Goal: Task Accomplishment & Management: Manage account settings

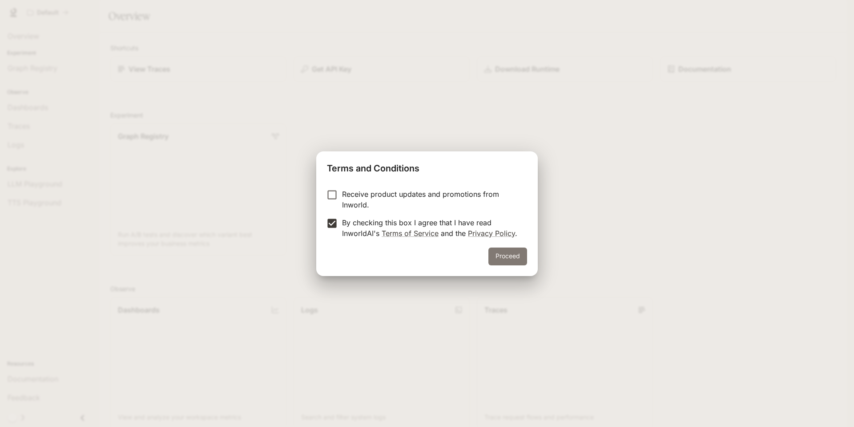
click at [506, 255] on button "Proceed" at bounding box center [508, 256] width 39 height 18
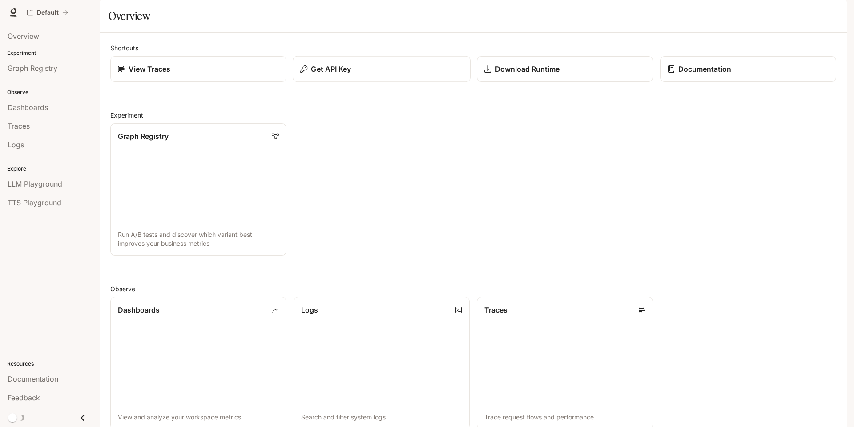
click at [350, 74] on p "Get API Key" at bounding box center [331, 69] width 40 height 11
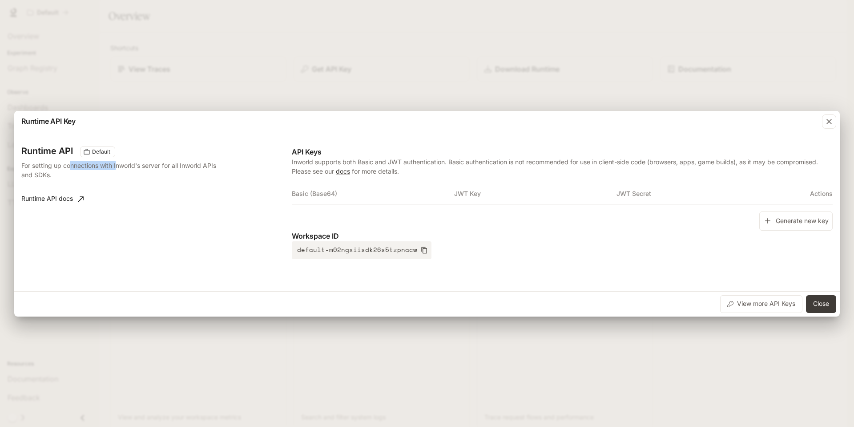
drag, startPoint x: 69, startPoint y: 165, endPoint x: 120, endPoint y: 163, distance: 50.3
click at [120, 163] on p "For setting up connections with Inworld's server for all Inworld APIs and SDKs." at bounding box center [120, 170] width 198 height 19
click at [336, 195] on th "Basic (Base64)" at bounding box center [373, 193] width 162 height 21
click at [503, 198] on th "JWT Key" at bounding box center [535, 193] width 162 height 21
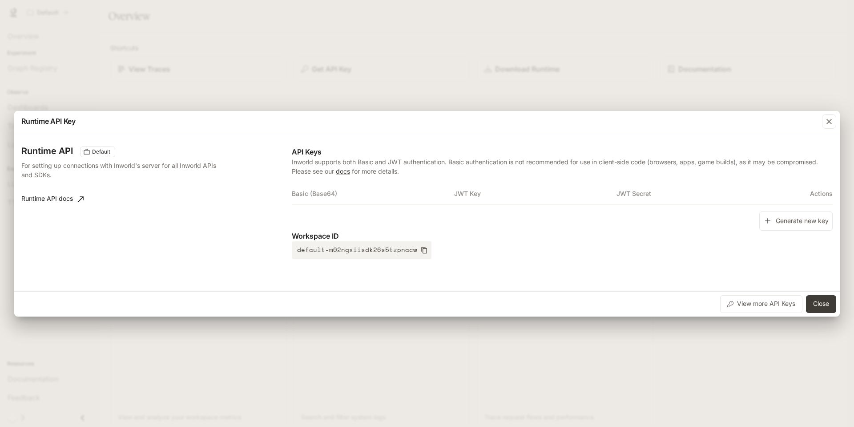
click at [672, 193] on th "JWT Secret" at bounding box center [698, 193] width 162 height 21
drag, startPoint x: 731, startPoint y: 193, endPoint x: 770, endPoint y: 193, distance: 39.6
click at [739, 193] on th "JWT Secret" at bounding box center [698, 193] width 162 height 21
click at [820, 195] on th "Actions" at bounding box center [806, 193] width 54 height 21
drag, startPoint x: 767, startPoint y: 193, endPoint x: 731, endPoint y: 194, distance: 35.6
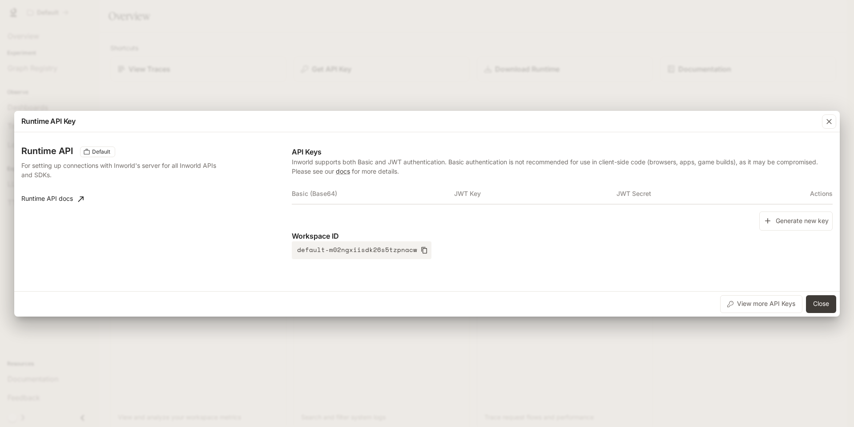
click at [750, 194] on th "JWT Secret" at bounding box center [698, 193] width 162 height 21
click at [626, 194] on th "JWT Secret" at bounding box center [698, 193] width 162 height 21
drag, startPoint x: 484, startPoint y: 197, endPoint x: 585, endPoint y: 207, distance: 102.0
click at [483, 197] on th "JWT Key" at bounding box center [535, 193] width 162 height 21
click at [787, 224] on button "Generate new key" at bounding box center [796, 220] width 73 height 19
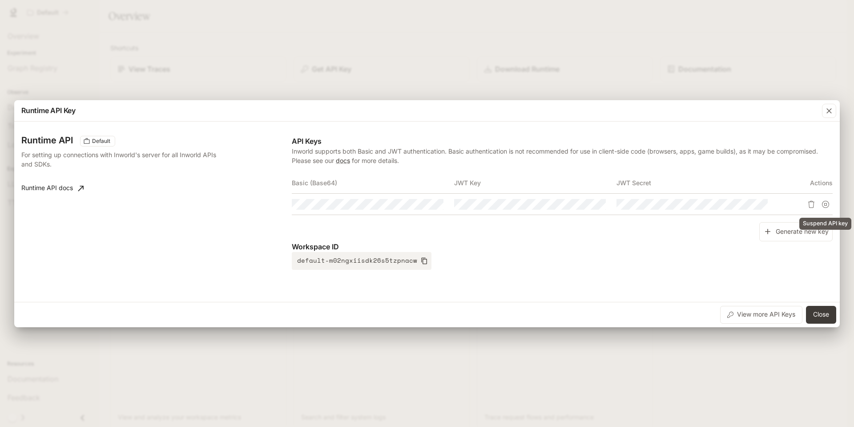
drag, startPoint x: 826, startPoint y: 222, endPoint x: 803, endPoint y: 223, distance: 23.6
click at [803, 223] on div "Suspend API key" at bounding box center [826, 224] width 52 height 12
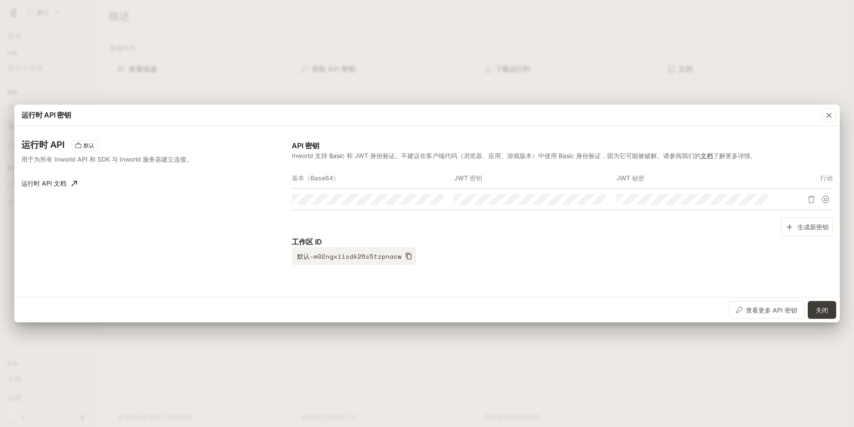
click at [642, 260] on div "工作区 ID 默认-m02ngxiisdk26s5tzpnacw" at bounding box center [562, 250] width 541 height 28
click at [667, 248] on div "工作区 ID 默认-m02ngxiisdk26s5tzpnacw" at bounding box center [562, 250] width 541 height 28
drag, startPoint x: 317, startPoint y: 155, endPoint x: 376, endPoint y: 155, distance: 59.2
click at [376, 155] on font "Inworld 支持 Basic 和 JWT 身份验证。不建议在客户端代码（浏览器、应用、游戏版本）中使用 Basic 身份验证，因为它可能被破解。请参阅我们的" at bounding box center [496, 156] width 409 height 8
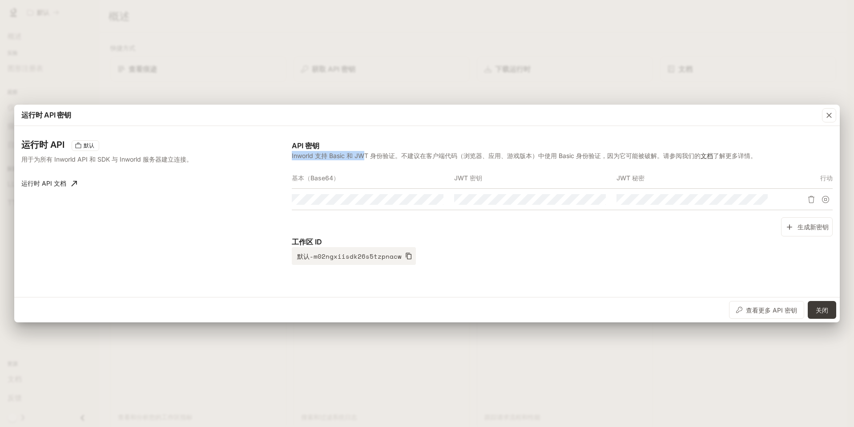
drag, startPoint x: 291, startPoint y: 157, endPoint x: 366, endPoint y: 156, distance: 74.3
click at [365, 156] on font "Inworld 支持 Basic 和 JWT 身份验证。不建议在客户端代码（浏览器、应用、游戏版本）中使用 Basic 身份验证，因为它可能被破解。请参阅我们的" at bounding box center [496, 156] width 409 height 8
click at [367, 156] on font "Inworld 支持 Basic 和 JWT 身份验证。不建议在客户端代码（浏览器、应用、游戏版本）中使用 Basic 身份验证，因为它可能被破解。请参阅我们的" at bounding box center [496, 156] width 409 height 8
click at [588, 200] on button "button" at bounding box center [582, 199] width 15 height 15
click at [601, 201] on icon "复制密钥" at bounding box center [598, 199] width 7 height 7
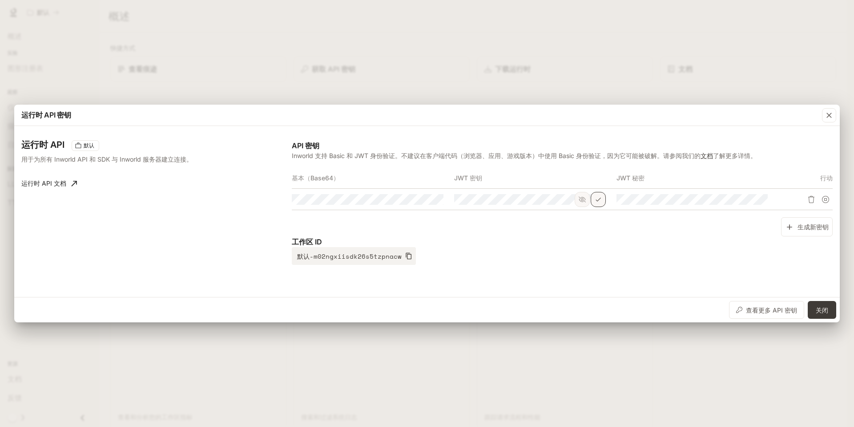
click at [593, 222] on div "生成新密钥" at bounding box center [562, 226] width 541 height 19
